Goal: Task Accomplishment & Management: Manage account settings

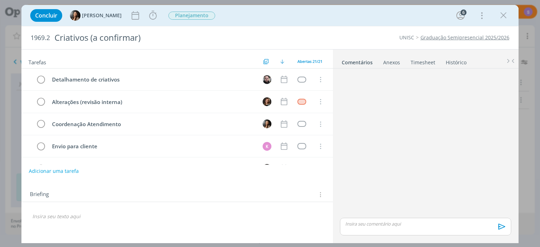
scroll to position [46, 0]
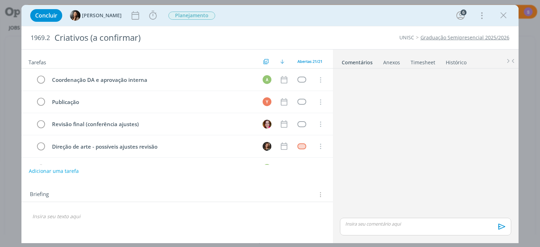
scroll to position [121, 0]
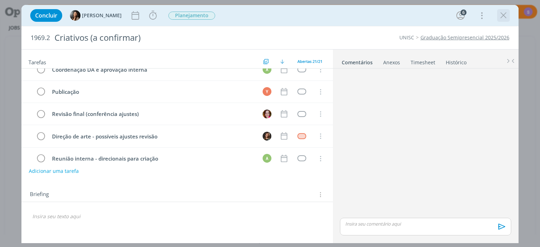
click at [502, 14] on icon "dialog" at bounding box center [504, 15] width 11 height 11
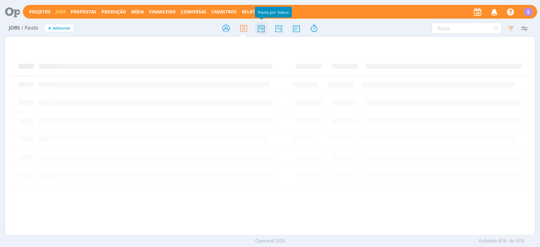
click at [259, 28] on icon at bounding box center [261, 28] width 13 height 14
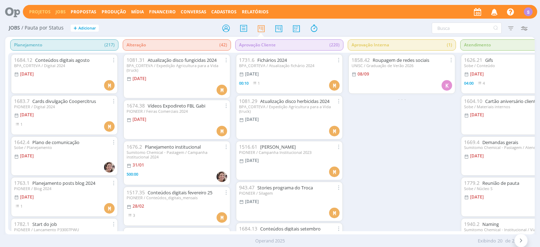
click at [37, 11] on link "Projetos" at bounding box center [39, 12] width 21 height 6
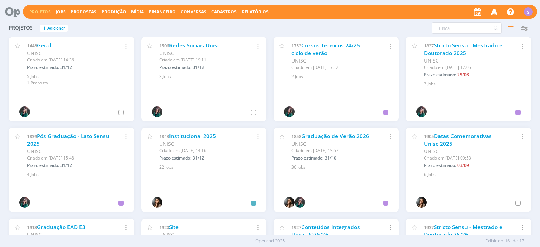
scroll to position [40, 0]
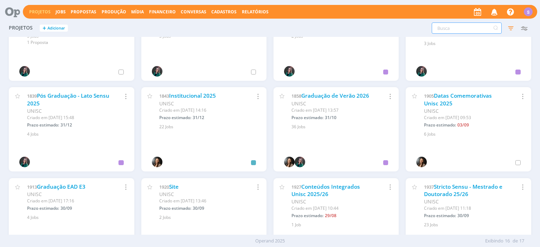
click at [443, 24] on input "text" at bounding box center [467, 28] width 70 height 11
type input "ead"
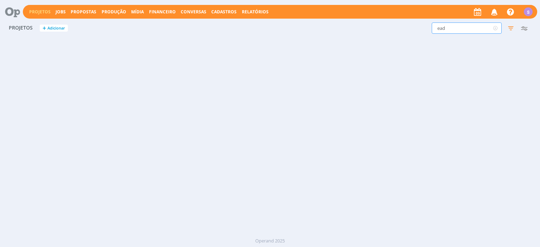
scroll to position [0, 0]
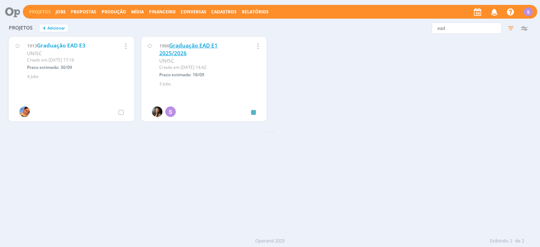
click at [209, 42] on link "Graduação EAD E1 2025/2026" at bounding box center [188, 49] width 58 height 15
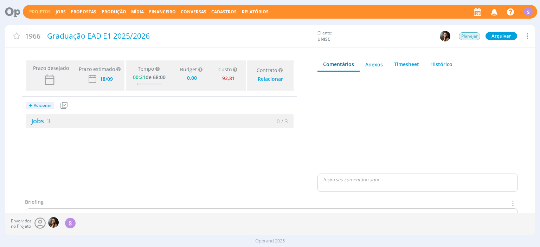
type input "0,00"
click at [45, 118] on link "Jobs 3" at bounding box center [38, 121] width 25 height 8
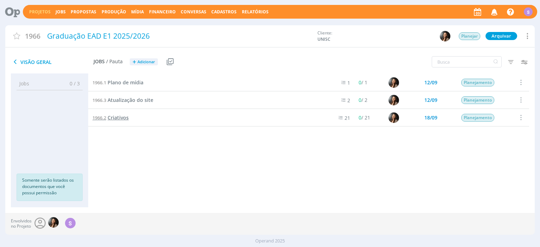
click at [126, 118] on span "Criativos" at bounding box center [118, 117] width 21 height 7
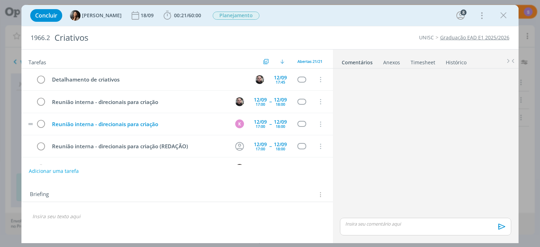
scroll to position [40, 0]
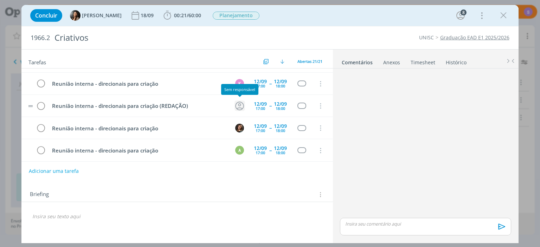
click at [239, 104] on icon "dialog" at bounding box center [239, 106] width 9 height 9
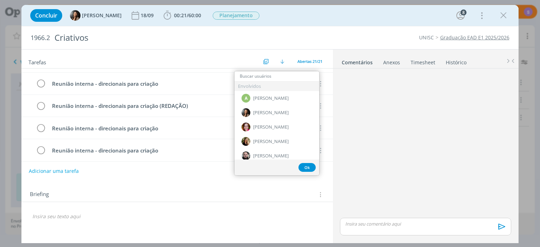
click at [291, 186] on div "Briefing Briefings Predefinidos Versões do Briefing Ver Briefing do Projeto" at bounding box center [176, 192] width 311 height 19
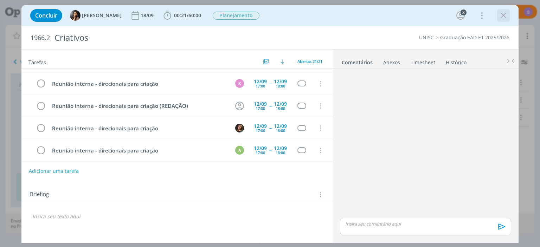
click at [503, 15] on icon "dialog" at bounding box center [504, 15] width 11 height 11
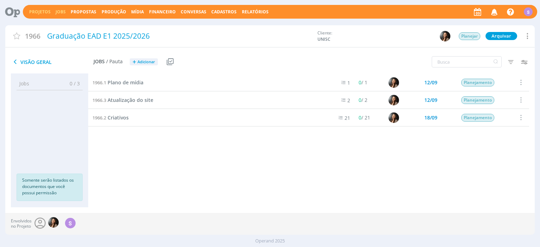
click at [57, 11] on link "Jobs" at bounding box center [61, 12] width 10 height 6
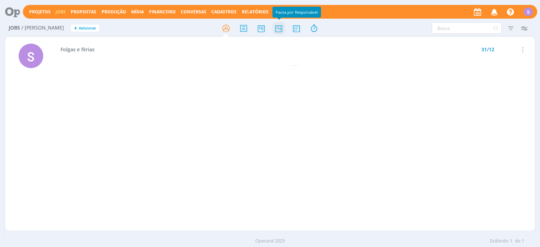
click at [279, 28] on icon at bounding box center [279, 28] width 13 height 14
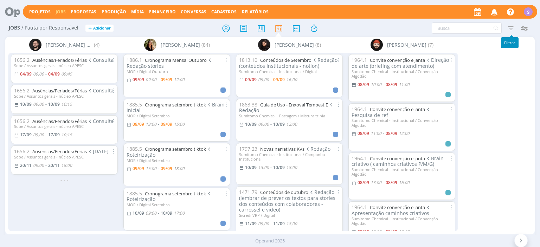
click at [514, 27] on icon "button" at bounding box center [511, 28] width 13 height 13
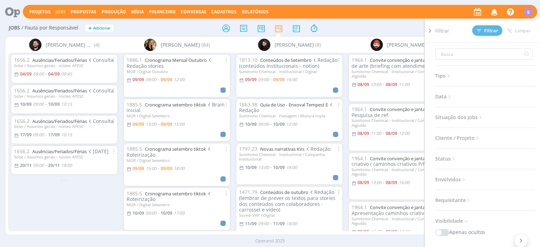
click at [433, 30] on icon at bounding box center [430, 30] width 7 height 7
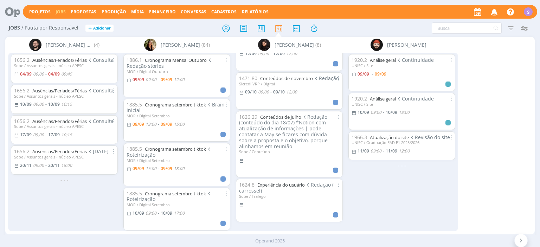
scroll to position [207, 0]
click at [40, 11] on link "Projetos" at bounding box center [39, 12] width 21 height 6
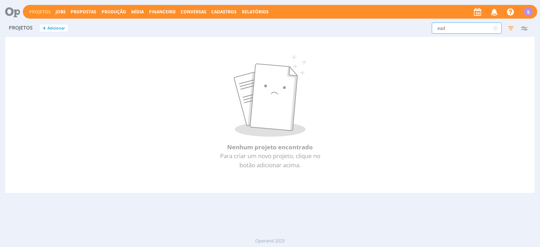
drag, startPoint x: 453, startPoint y: 29, endPoint x: 348, endPoint y: 17, distance: 105.9
click at [432, 23] on input "ead" at bounding box center [467, 28] width 70 height 11
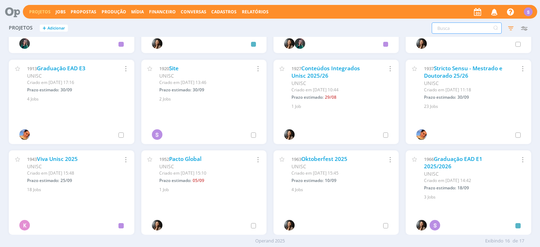
scroll to position [162, 0]
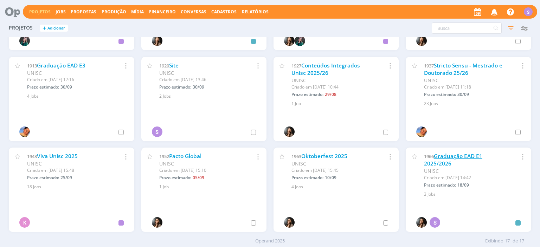
click at [444, 160] on link "Graduação EAD E1 2025/2026" at bounding box center [453, 160] width 58 height 15
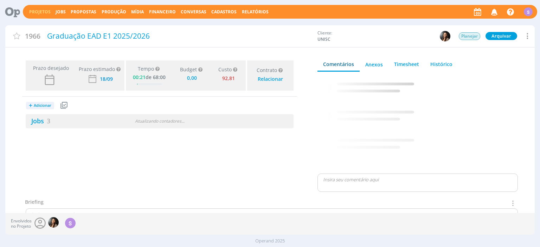
type input "0,00"
click at [31, 119] on link "Jobs 3" at bounding box center [38, 121] width 25 height 8
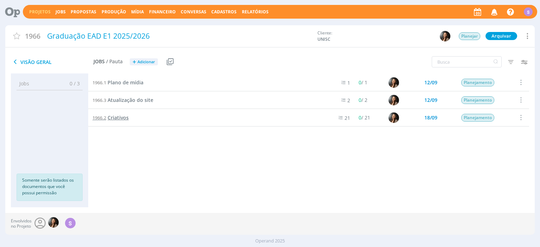
click at [122, 120] on span "Criativos" at bounding box center [118, 117] width 21 height 7
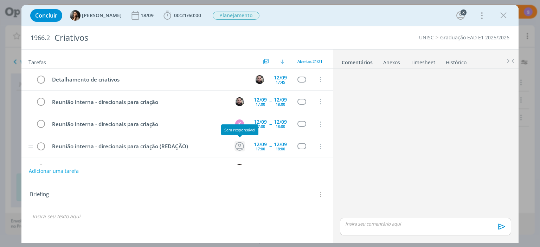
click at [243, 145] on icon "dialog" at bounding box center [239, 146] width 11 height 11
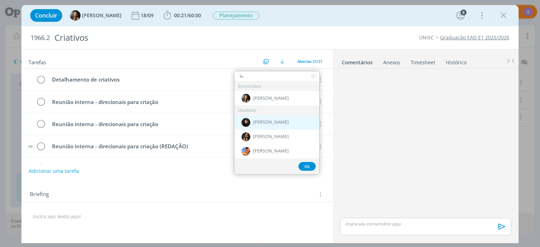
type input "lu"
click at [281, 120] on span "[PERSON_NAME]" at bounding box center [271, 123] width 36 height 6
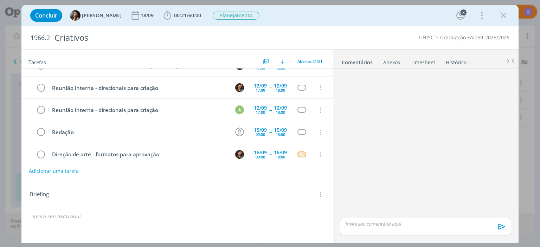
scroll to position [121, 0]
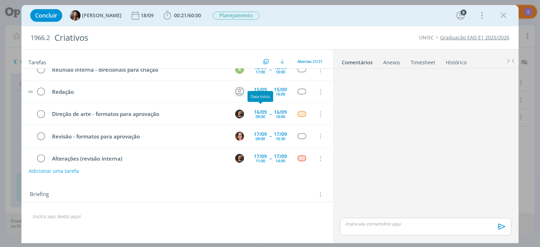
click at [238, 89] on icon "dialog" at bounding box center [239, 91] width 11 height 11
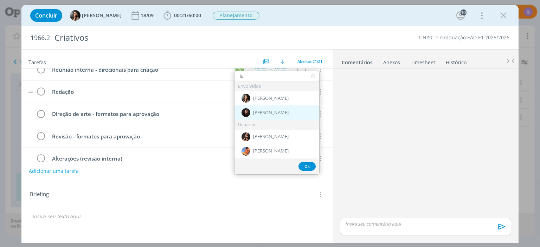
type input "lu"
click at [283, 112] on span "[PERSON_NAME]" at bounding box center [271, 113] width 36 height 6
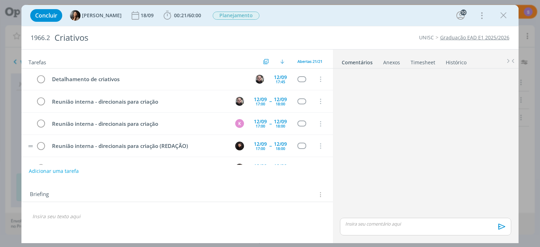
scroll to position [0, 0]
click at [505, 19] on icon "dialog" at bounding box center [504, 15] width 11 height 11
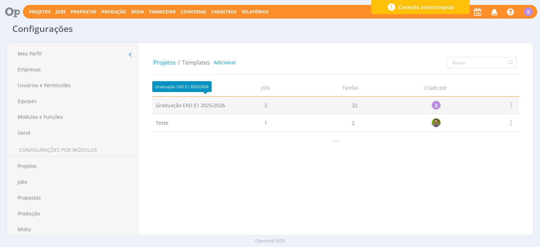
click at [205, 108] on span "Graduação EAD E1 2025/2026" at bounding box center [190, 105] width 69 height 7
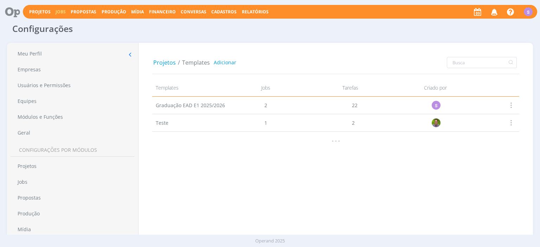
click at [56, 13] on link "Jobs" at bounding box center [61, 12] width 10 height 6
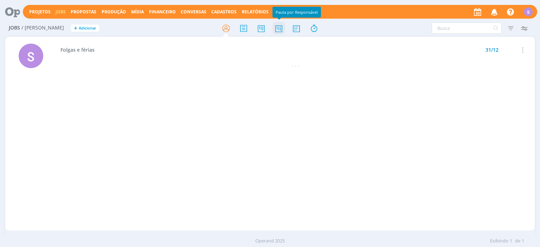
click at [284, 31] on icon at bounding box center [279, 28] width 13 height 14
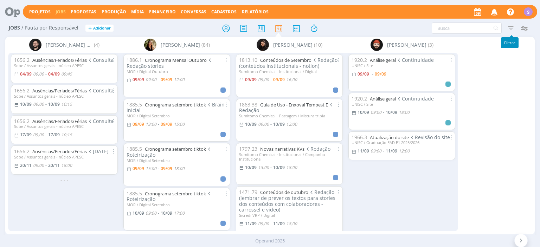
click at [509, 30] on icon "button" at bounding box center [511, 28] width 13 height 13
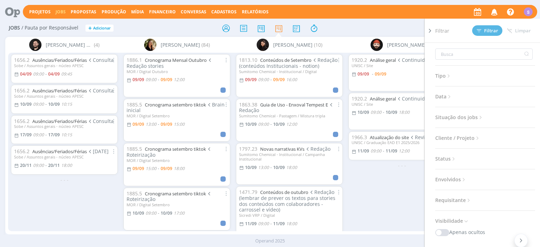
click at [473, 139] on span "Cliente / Projeto" at bounding box center [458, 138] width 45 height 9
click at [468, 165] on div "Selecione" at bounding box center [485, 164] width 93 height 11
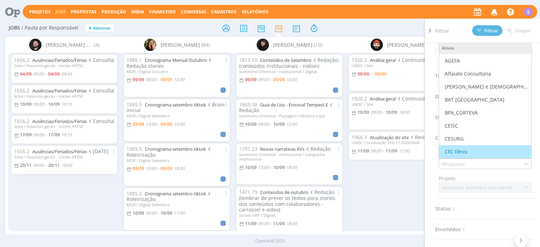
click at [468, 148] on div "CFC Fênix" at bounding box center [485, 151] width 87 height 7
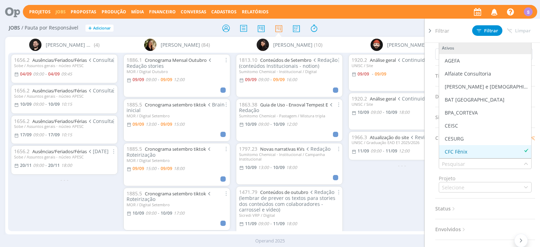
click at [514, 150] on div "CFC Fênix" at bounding box center [485, 151] width 87 height 7
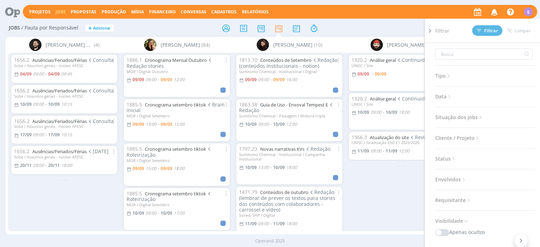
click at [429, 29] on icon at bounding box center [430, 30] width 7 height 7
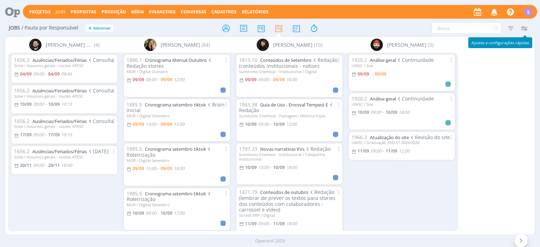
click at [523, 31] on icon "button" at bounding box center [524, 28] width 13 height 13
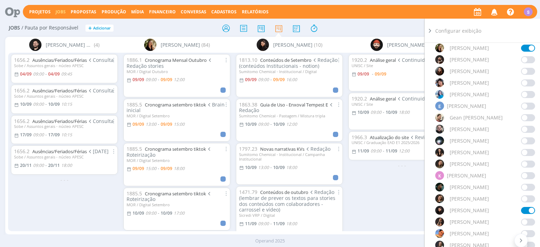
scroll to position [324, 0]
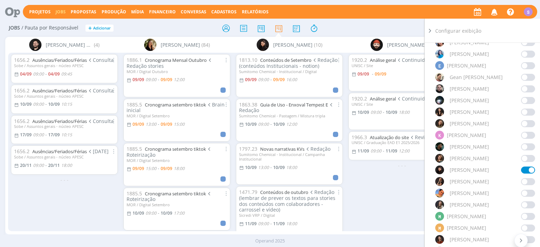
click at [526, 160] on span at bounding box center [528, 158] width 14 height 7
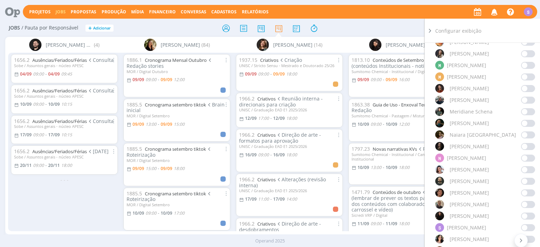
scroll to position [486, 0]
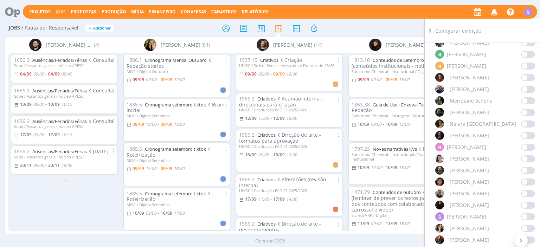
click at [529, 182] on span at bounding box center [528, 182] width 14 height 7
click at [428, 26] on div at bounding box center [430, 131] width 11 height 224
click at [429, 30] on icon at bounding box center [430, 30] width 7 height 7
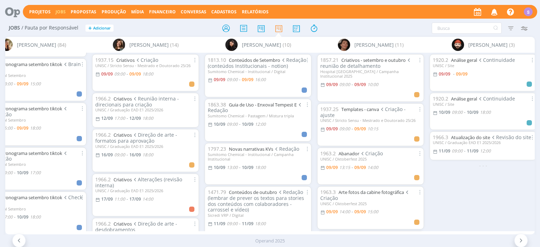
scroll to position [0, 151]
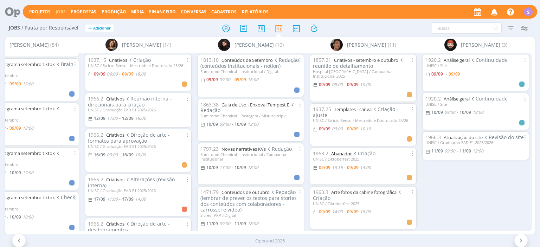
click at [342, 151] on link "Abanador" at bounding box center [341, 154] width 21 height 6
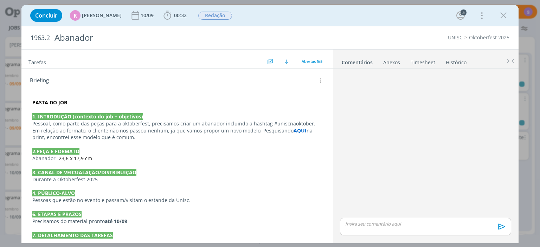
scroll to position [195, 0]
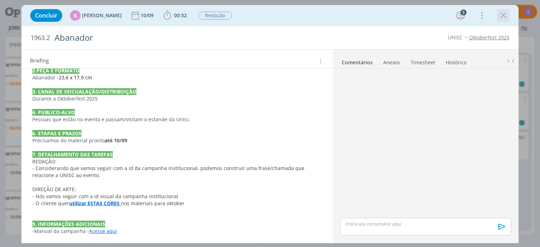
click at [507, 14] on icon "dialog" at bounding box center [504, 15] width 11 height 11
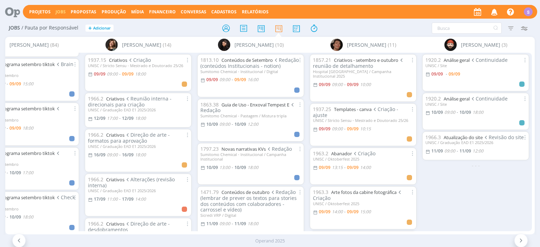
scroll to position [0, 151]
click at [244, 32] on icon at bounding box center [244, 28] width 13 height 14
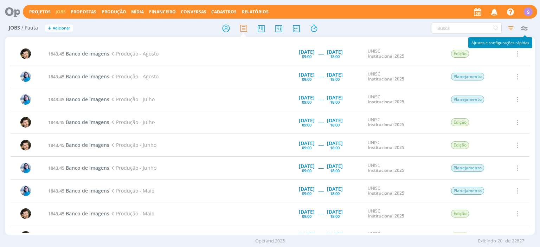
click at [526, 29] on icon "button" at bounding box center [524, 28] width 13 height 13
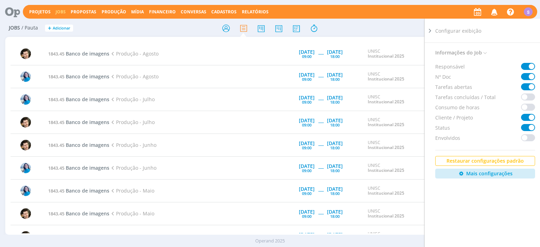
click at [430, 31] on icon at bounding box center [430, 30] width 7 height 7
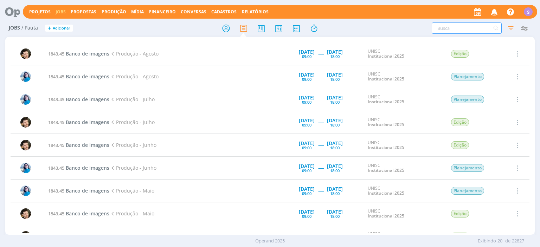
click at [463, 28] on input "text" at bounding box center [467, 28] width 70 height 11
type input "abanador"
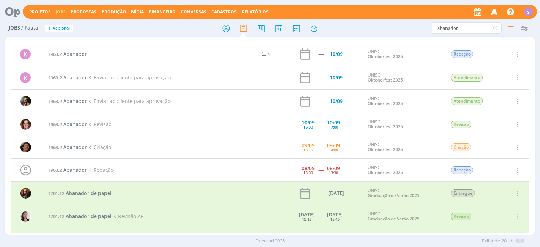
click at [87, 217] on span "Abanador de papel" at bounding box center [89, 216] width 46 height 7
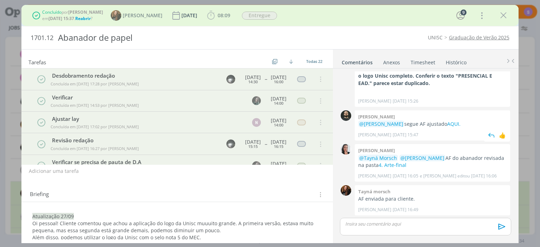
scroll to position [390, 0]
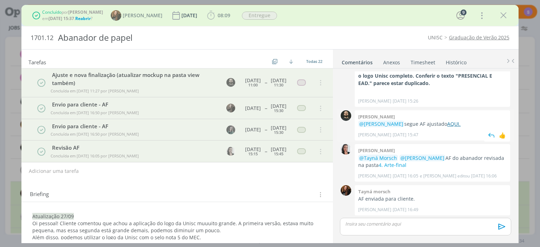
click at [459, 123] on link "AQUI." at bounding box center [454, 124] width 13 height 7
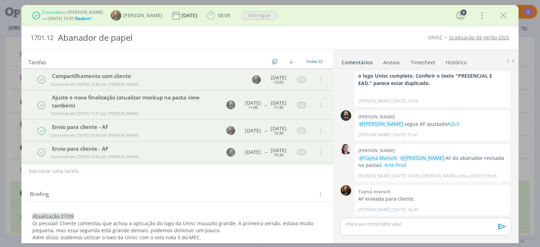
scroll to position [349, 0]
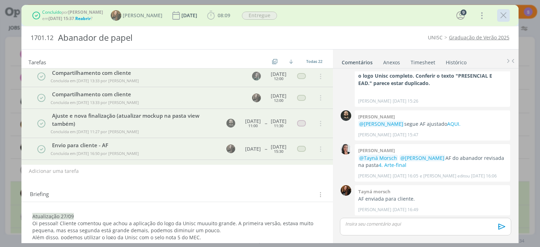
click at [502, 13] on icon "dialog" at bounding box center [504, 15] width 11 height 11
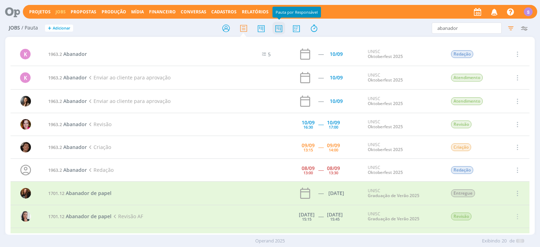
click at [277, 29] on icon at bounding box center [279, 28] width 13 height 14
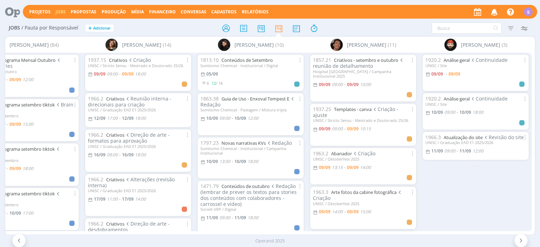
scroll to position [40, 0]
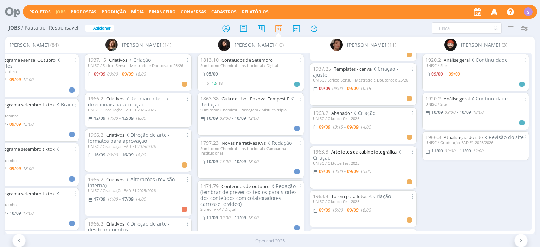
click at [379, 149] on link "Arte fotos da cabine fotográfica" at bounding box center [363, 152] width 65 height 6
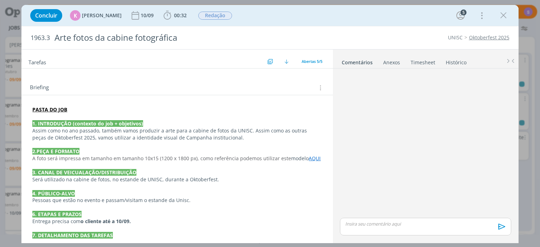
scroll to position [188, 0]
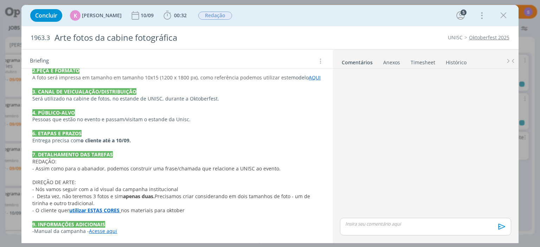
click at [317, 79] on link "AQUI" at bounding box center [315, 77] width 12 height 7
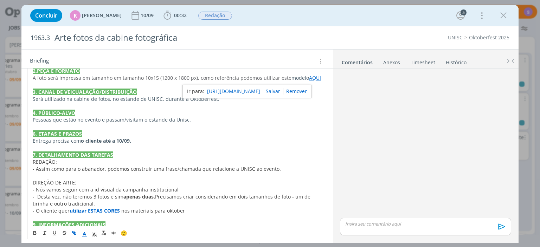
click at [260, 89] on link "https://sobeae.sharepoint.com/:i:/r/sites/SOBEAE/Documentos%20Compartilhados/Cl…" at bounding box center [233, 91] width 53 height 9
click at [500, 15] on icon "dialog" at bounding box center [504, 15] width 11 height 11
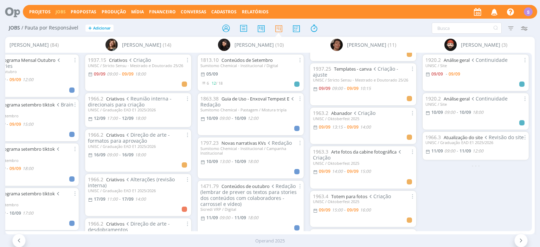
scroll to position [81, 0]
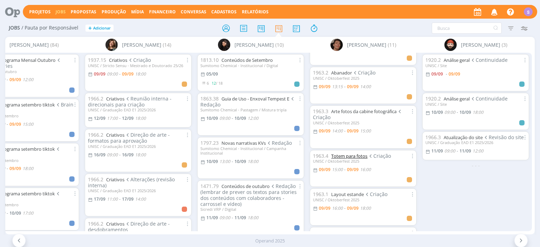
click at [351, 153] on link "Totem para fotos" at bounding box center [349, 156] width 36 height 6
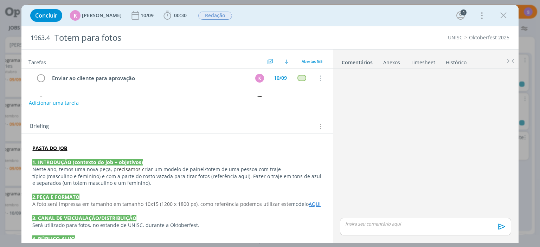
scroll to position [81, 0]
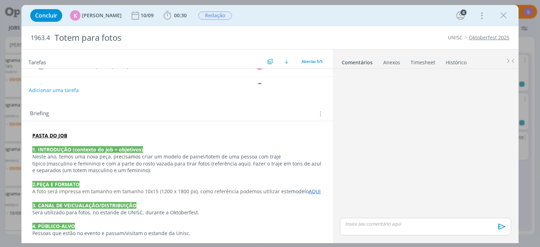
click at [314, 192] on link "AQUI" at bounding box center [315, 191] width 12 height 7
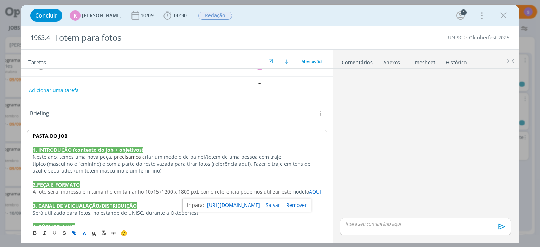
click at [260, 206] on link "https://sobeae.sharepoint.com/:i:/r/sites/SOBEAE/Documentos%20Compartilhados/Cl…" at bounding box center [233, 205] width 53 height 9
click at [259, 180] on p "dialog" at bounding box center [177, 178] width 289 height 7
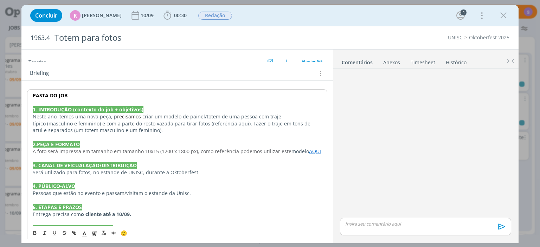
scroll to position [209, 0]
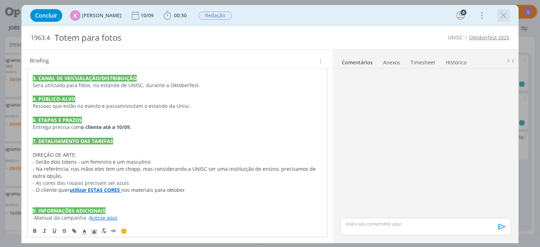
click at [500, 16] on icon "dialog" at bounding box center [504, 15] width 11 height 11
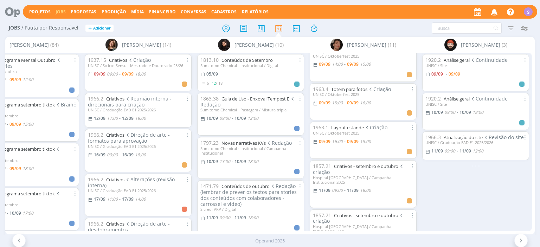
scroll to position [162, 0]
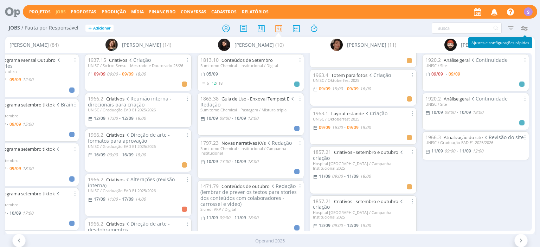
click at [525, 30] on icon "button" at bounding box center [524, 28] width 13 height 13
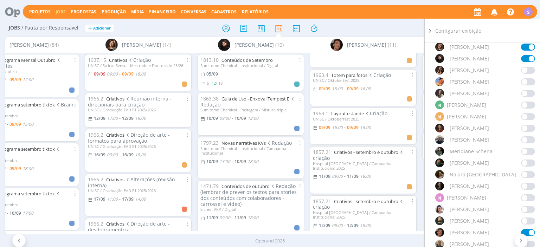
scroll to position [437, 0]
click at [530, 219] on span at bounding box center [528, 220] width 14 height 7
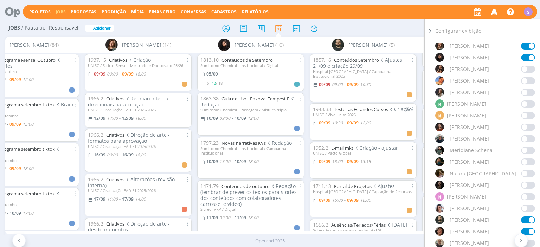
click at [430, 29] on icon at bounding box center [430, 30] width 7 height 7
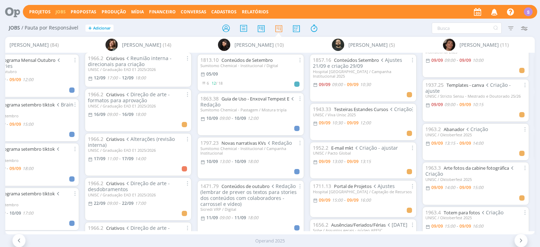
scroll to position [0, 0]
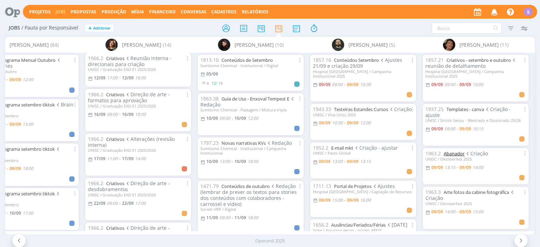
click at [460, 151] on link "Abanador" at bounding box center [454, 154] width 21 height 6
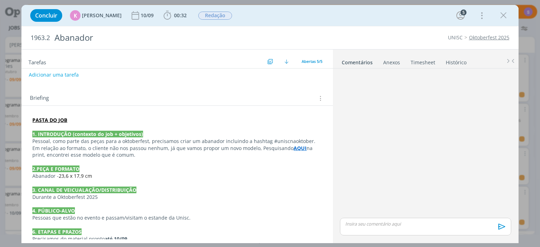
scroll to position [162, 0]
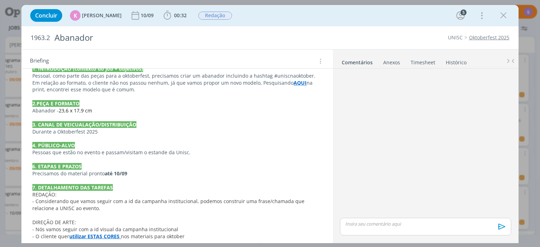
click at [295, 82] on strong "AQUI" at bounding box center [300, 83] width 13 height 7
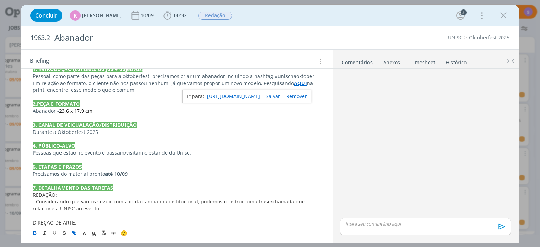
click at [242, 99] on link "https://www.printi.com.br/ventarola/?utm_term=&utm_campaign=pmax-promos&utm_sou…" at bounding box center [233, 96] width 53 height 9
click at [236, 152] on p "Pessoas que estão no evento e passam/visitam o estande da Unisc." at bounding box center [177, 153] width 289 height 7
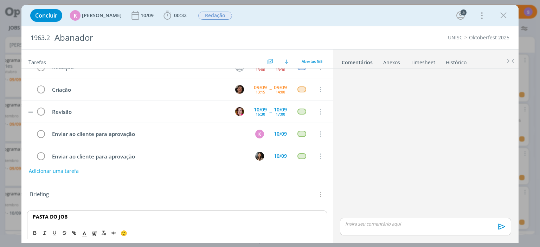
scroll to position [19, 0]
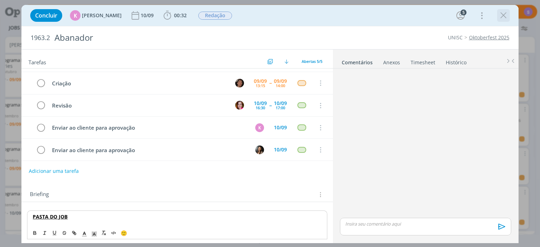
click at [500, 19] on icon "dialog" at bounding box center [504, 15] width 11 height 11
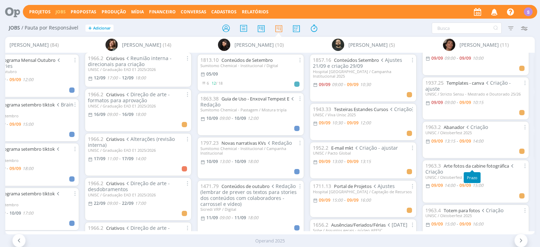
scroll to position [40, 0]
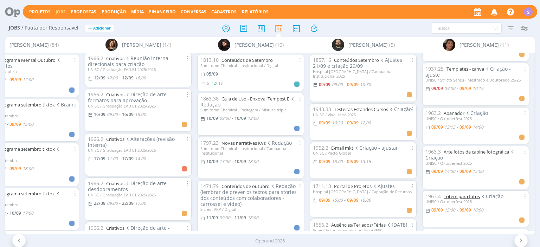
click at [472, 194] on link "Totem para fotos" at bounding box center [462, 197] width 36 height 6
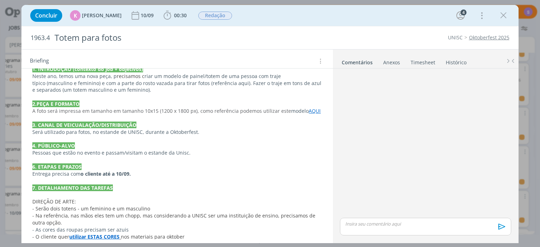
scroll to position [162, 0]
click at [309, 109] on link "AQUI" at bounding box center [315, 110] width 12 height 7
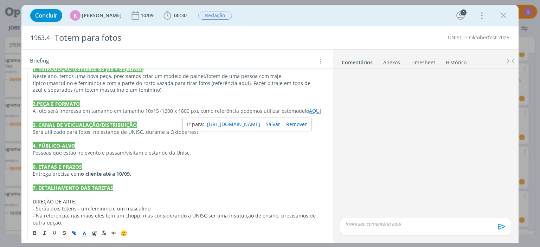
click at [247, 144] on p "4. PÚBLICO-ALVO" at bounding box center [177, 146] width 289 height 7
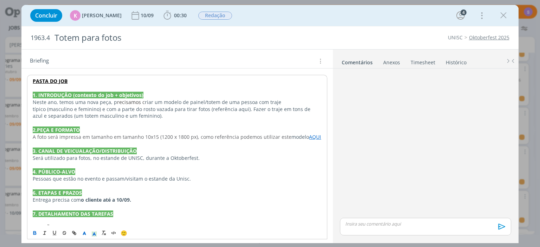
scroll to position [121, 0]
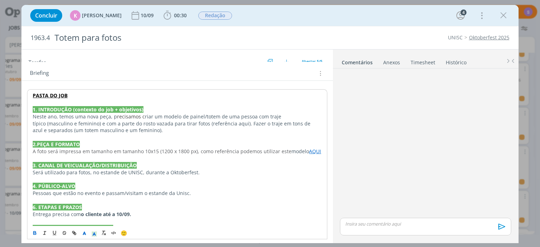
click at [247, 175] on p "Será utilizado para fotos, no estande de UNISC, durante a Oktoberfest." at bounding box center [177, 172] width 289 height 7
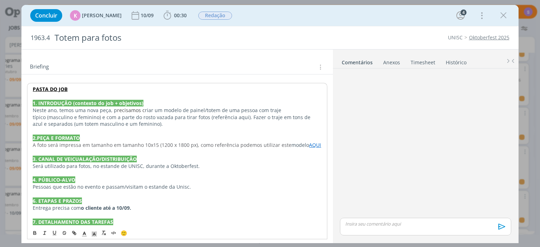
scroll to position [168, 0]
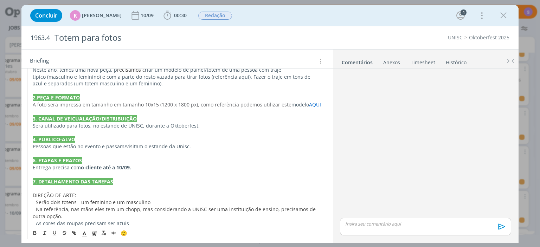
click at [78, 90] on p "dialog" at bounding box center [177, 90] width 289 height 7
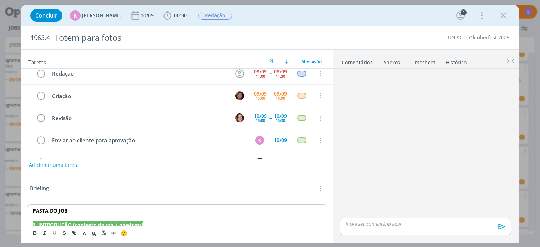
scroll to position [0, 0]
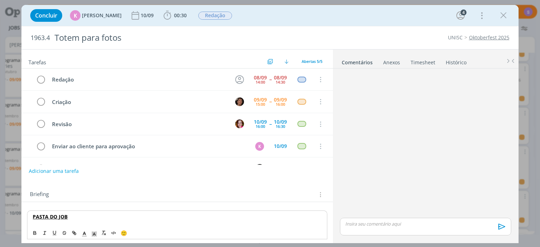
click at [473, 39] on link "Oktoberfest 2025" at bounding box center [489, 37] width 40 height 7
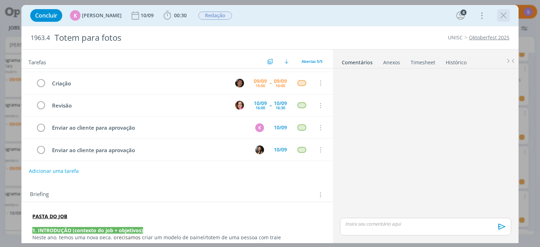
click at [507, 17] on icon "dialog" at bounding box center [504, 15] width 11 height 11
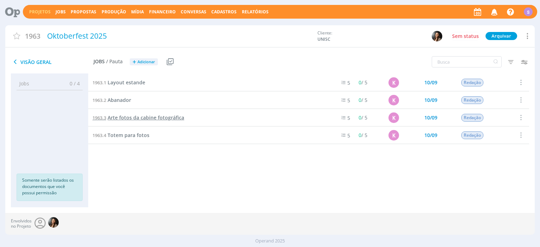
click at [133, 118] on span "Arte fotos da cabine fotográfica" at bounding box center [146, 117] width 77 height 7
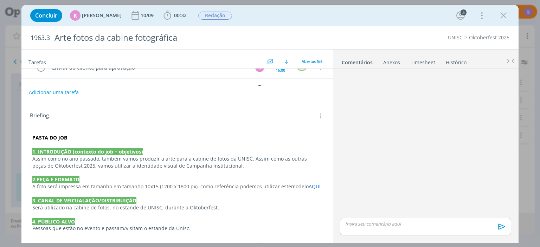
scroll to position [81, 0]
